Goal: Information Seeking & Learning: Learn about a topic

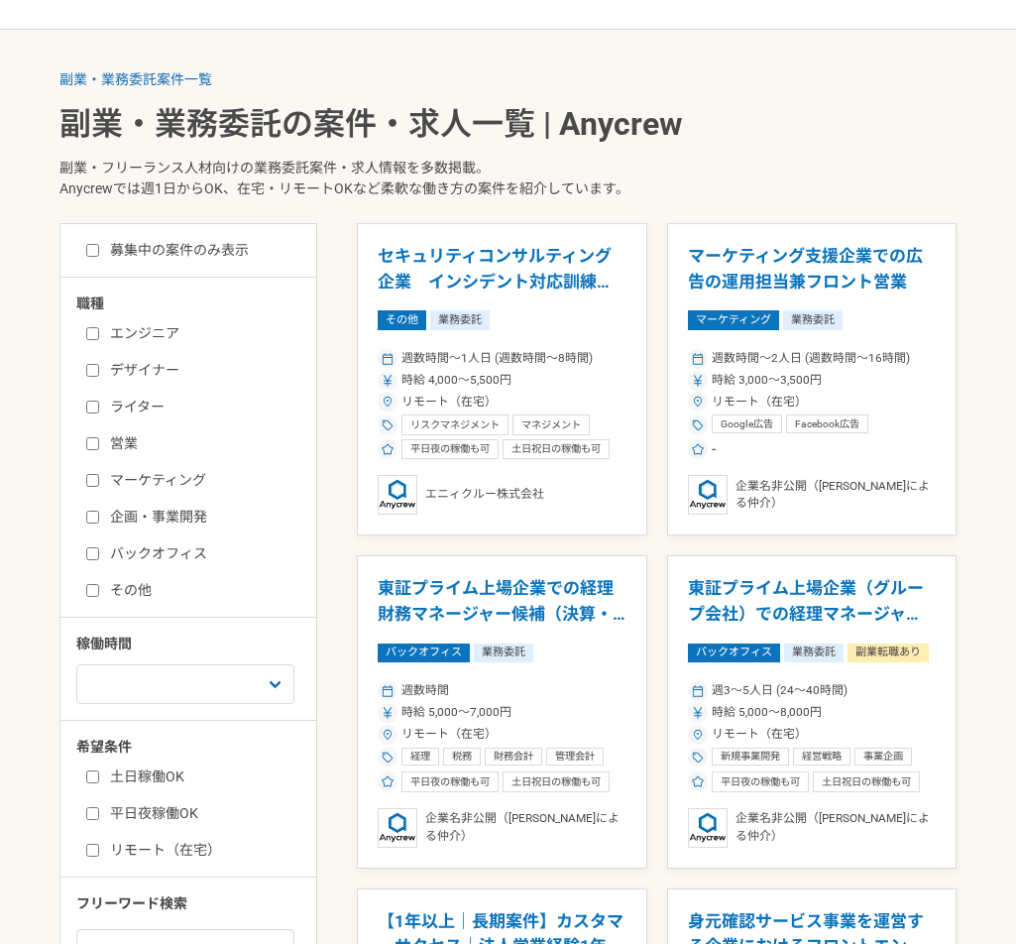
scroll to position [396, 0]
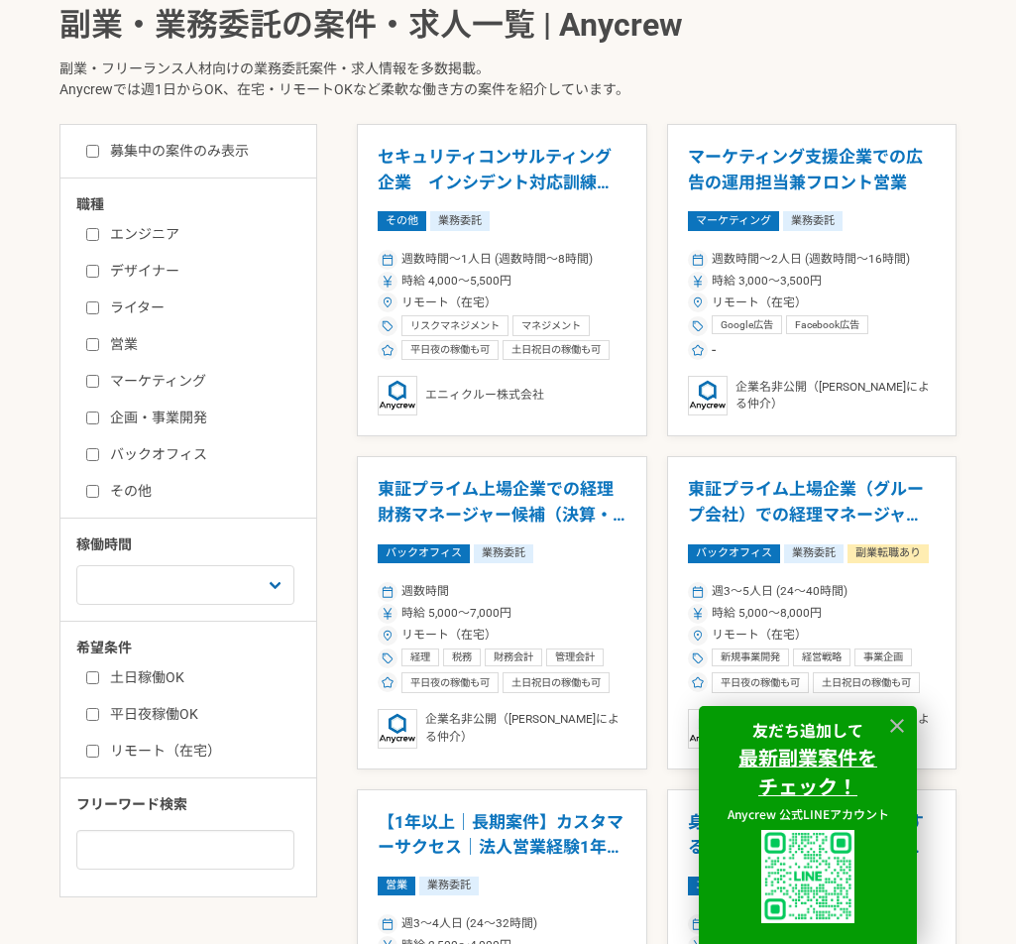
click at [195, 450] on label "バックオフィス" at bounding box center [200, 454] width 228 height 21
click at [99, 450] on input "バックオフィス" at bounding box center [92, 454] width 13 height 13
checkbox input "true"
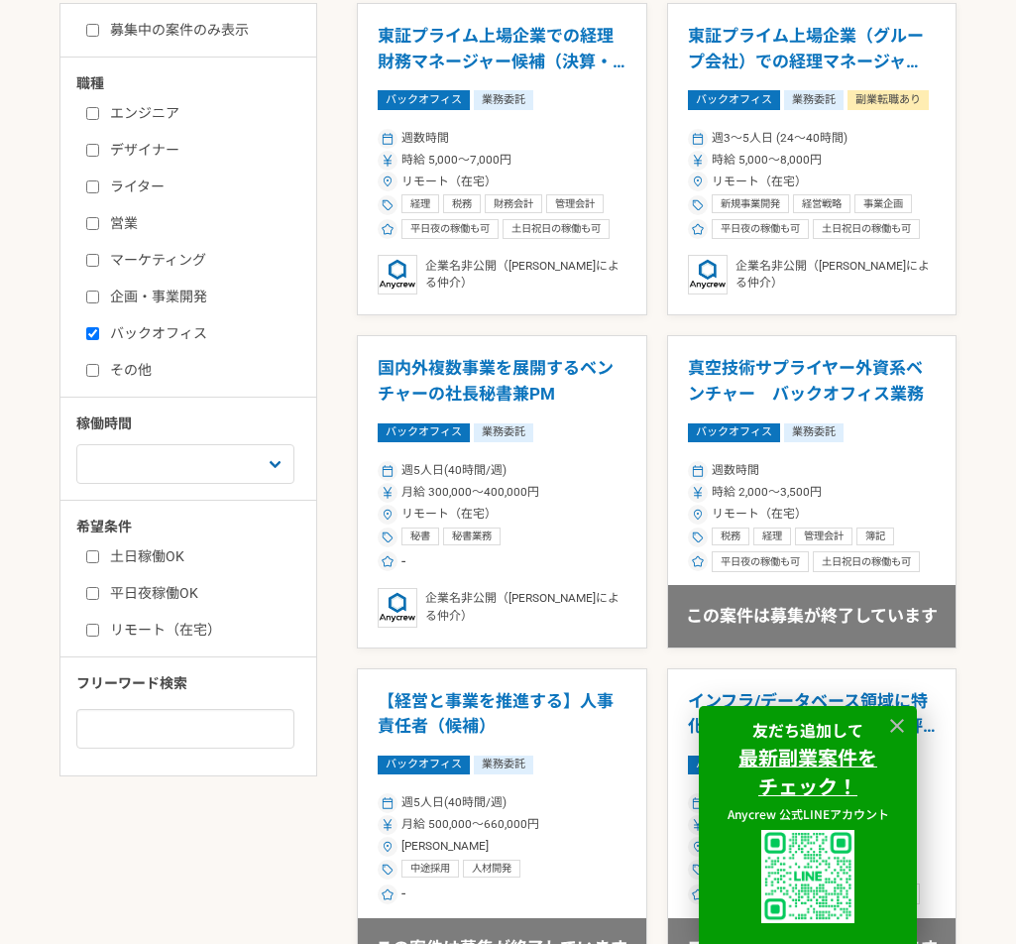
scroll to position [595, 0]
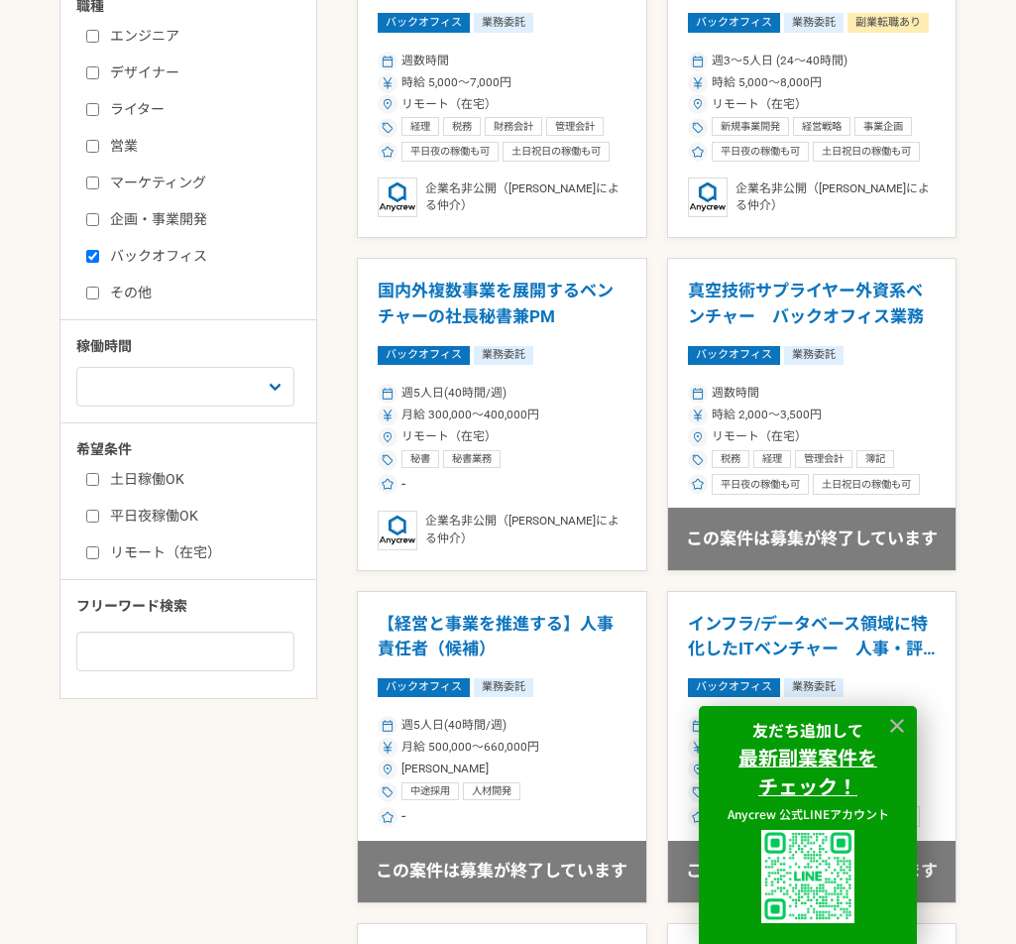
click at [154, 299] on label "その他" at bounding box center [200, 292] width 228 height 21
click at [99, 299] on input "その他" at bounding box center [92, 292] width 13 height 13
checkbox input "true"
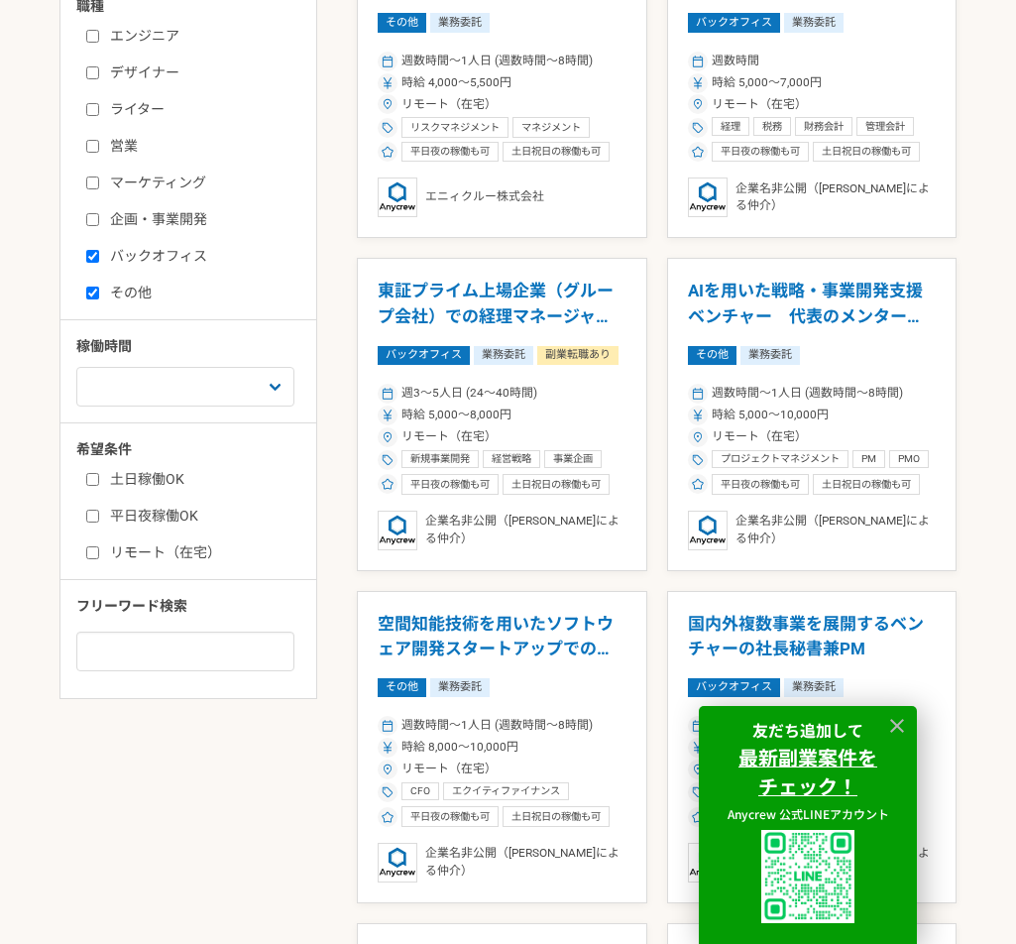
click at [181, 544] on label "リモート（在宅）" at bounding box center [200, 552] width 228 height 21
click at [99, 546] on input "リモート（在宅）" at bounding box center [92, 552] width 13 height 13
checkbox input "true"
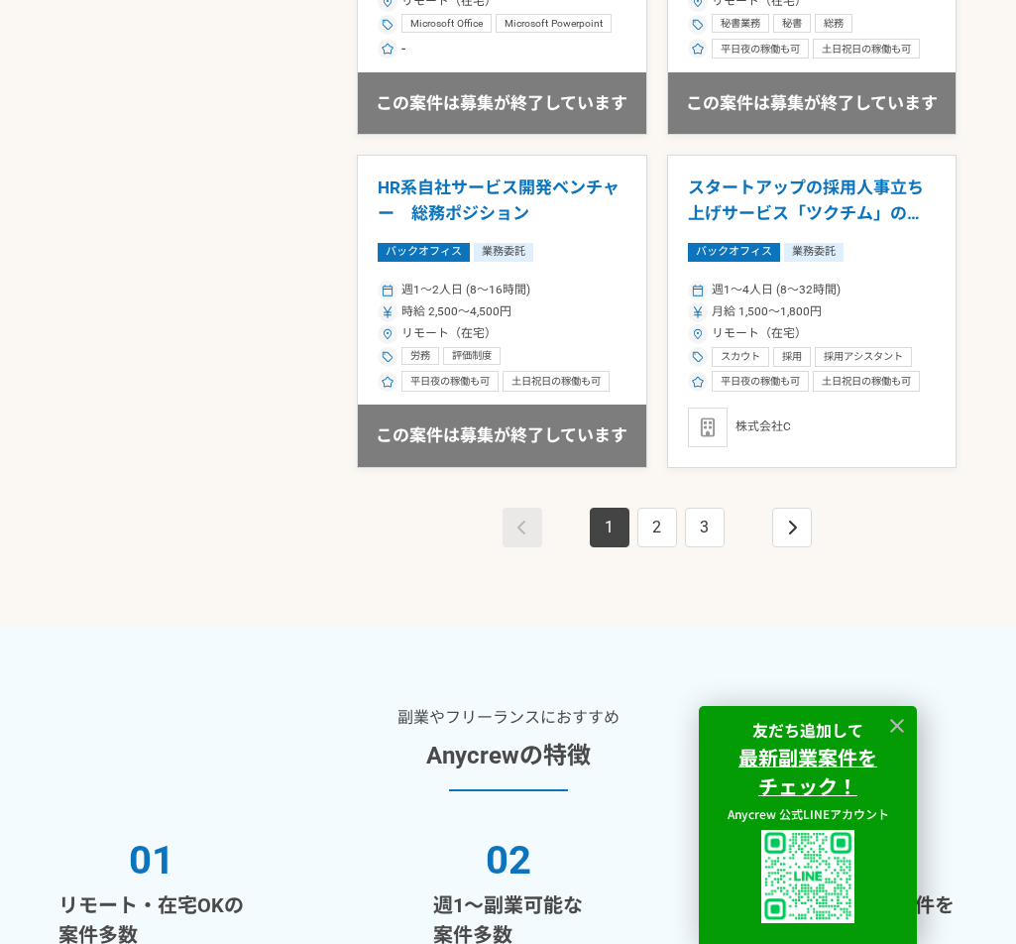
scroll to position [3370, 0]
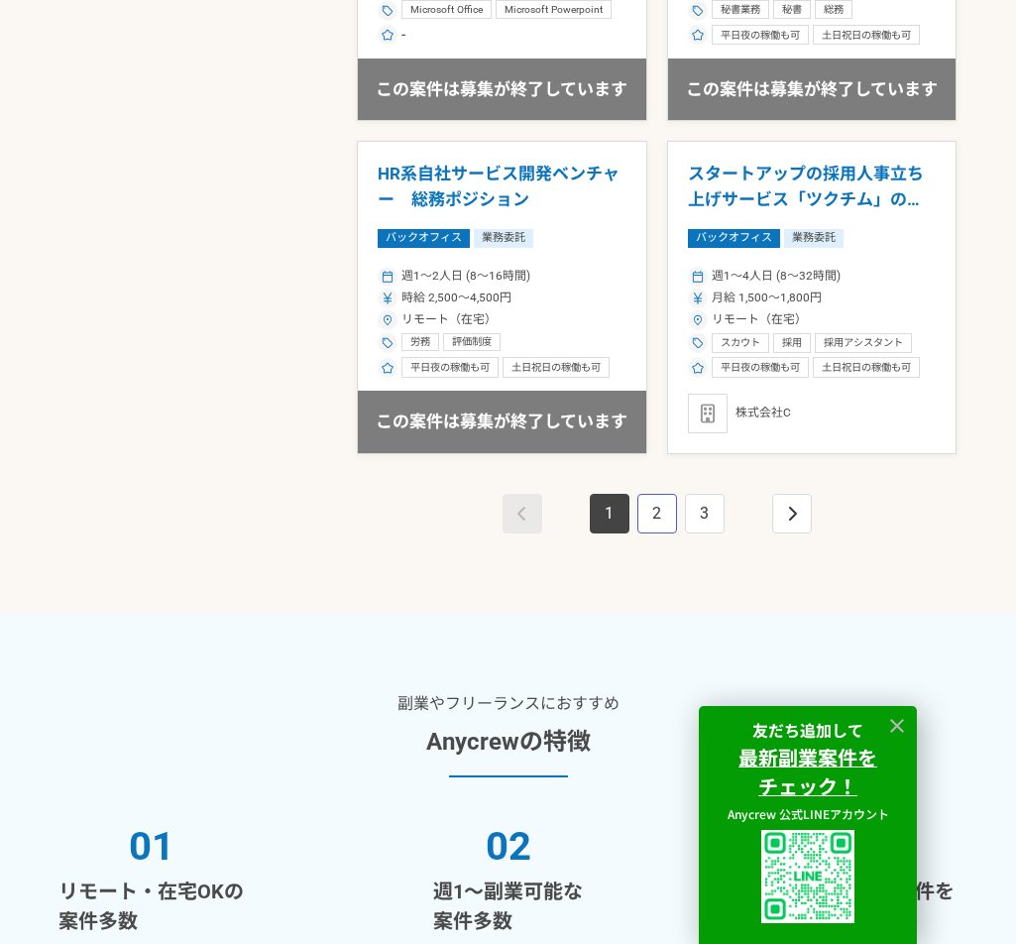
click at [674, 530] on link "2" at bounding box center [657, 514] width 40 height 40
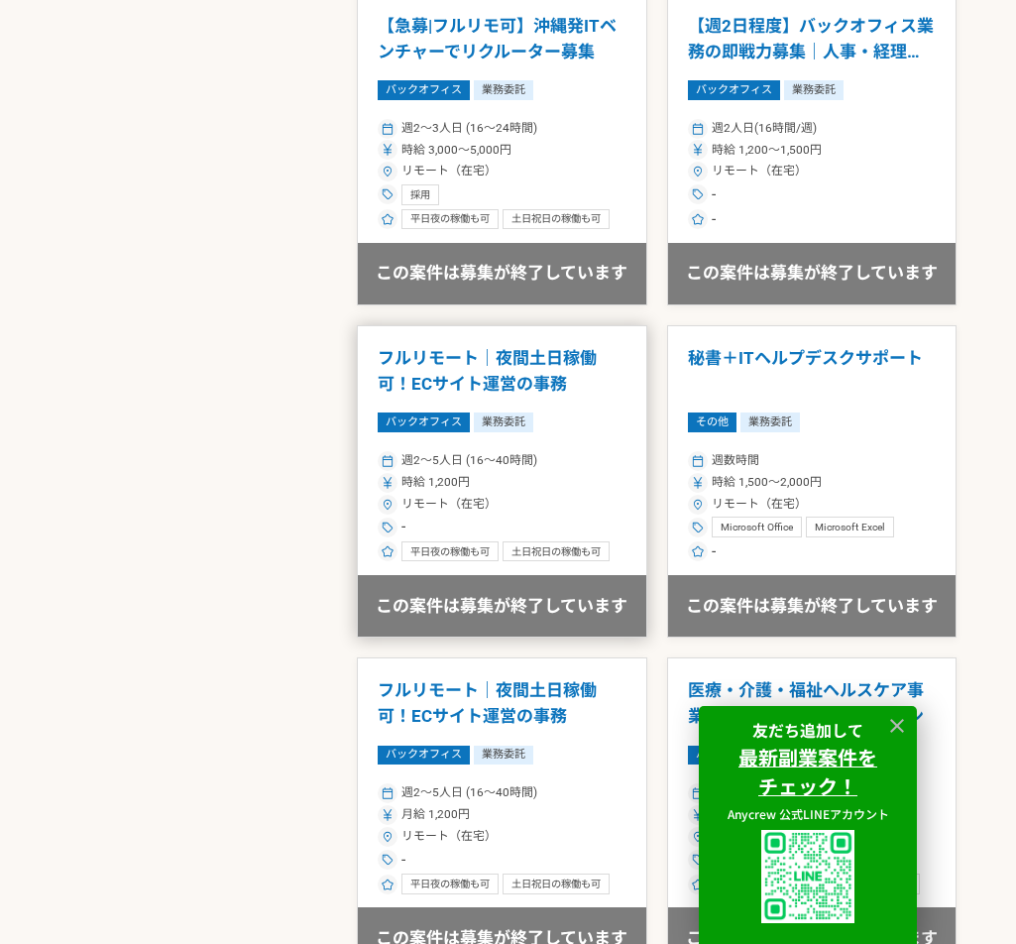
scroll to position [2874, 0]
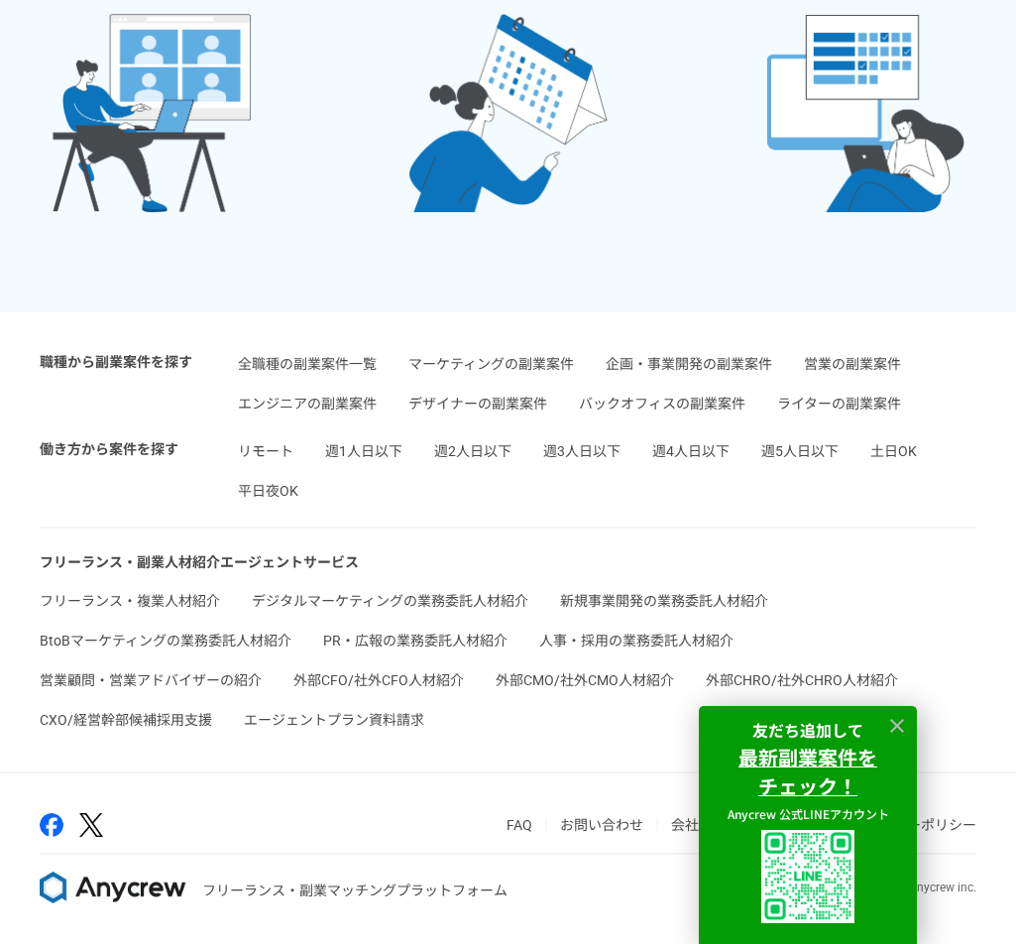
scroll to position [595, 0]
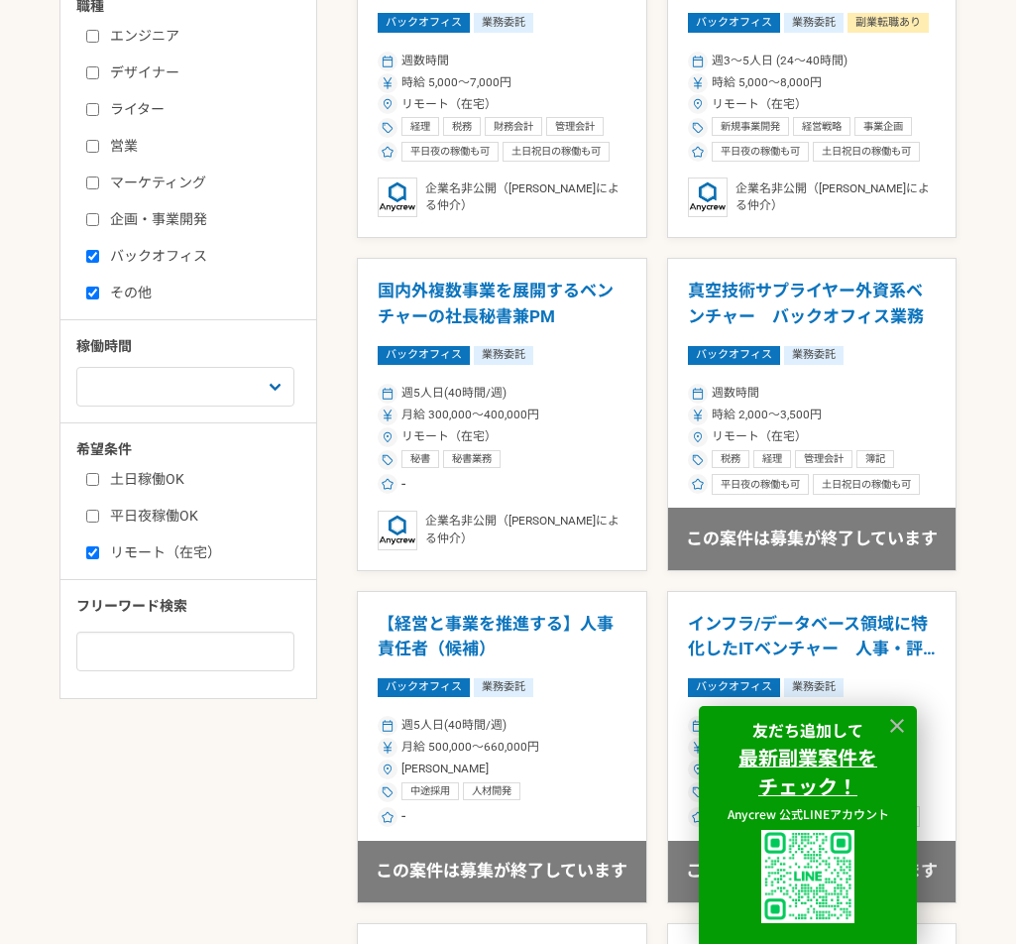
scroll to position [396, 0]
